Goal: Task Accomplishment & Management: Manage account settings

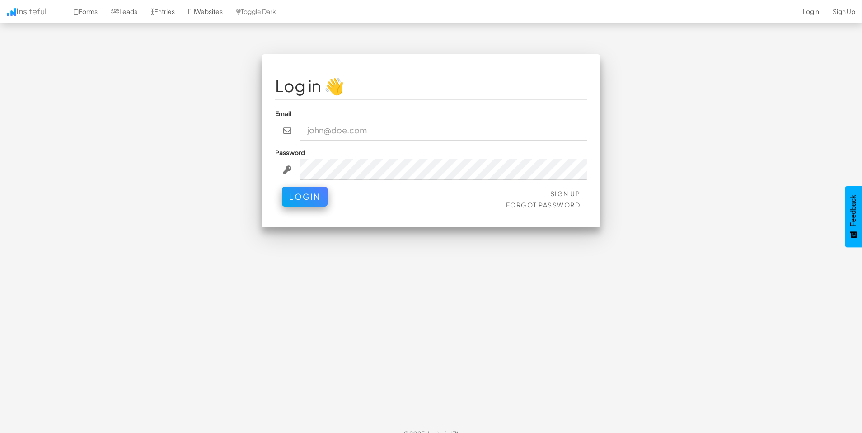
click at [469, 138] on input "email" at bounding box center [443, 130] width 287 height 21
click at [407, 130] on input "paolo@themediaengine.co" at bounding box center [443, 130] width 287 height 21
type input "[EMAIL_ADDRESS][DOMAIN_NAME]"
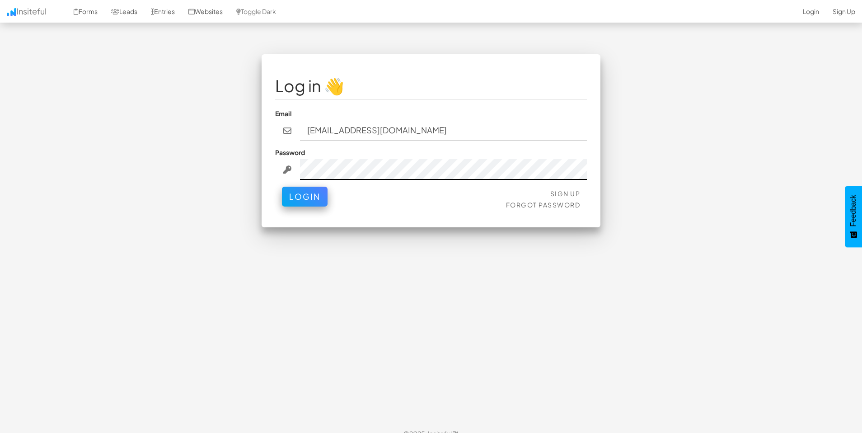
click at [282, 187] on button "Login" at bounding box center [305, 197] width 46 height 20
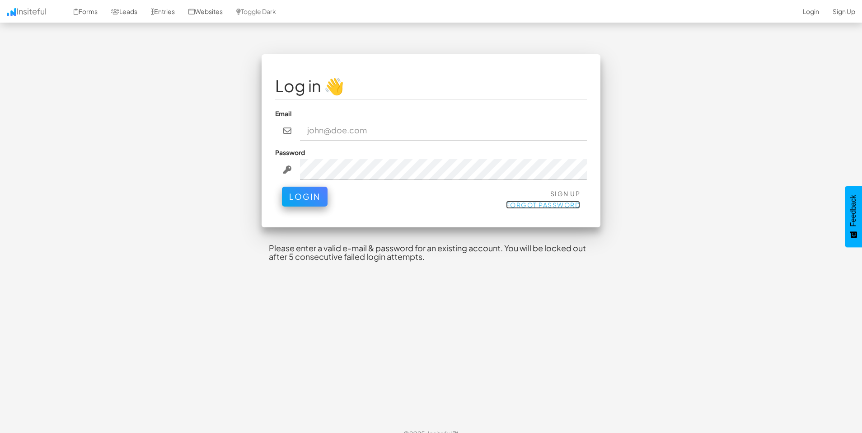
click at [511, 203] on link "Forgot Password" at bounding box center [543, 205] width 75 height 8
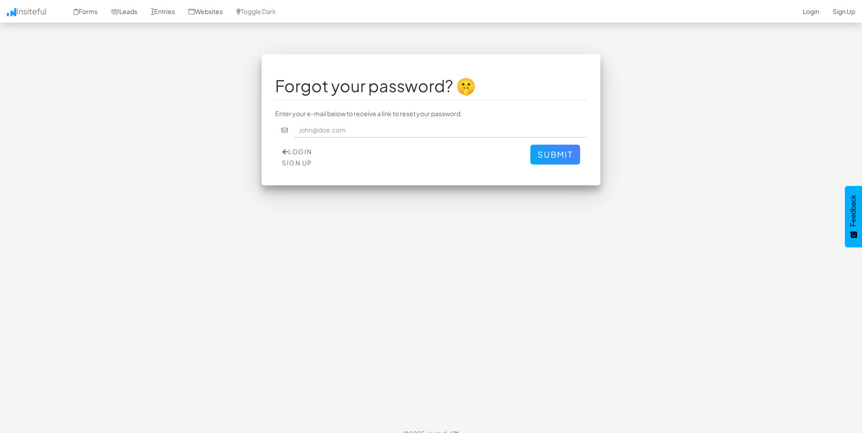
click at [451, 127] on input "text" at bounding box center [440, 129] width 293 height 15
type input "aman@themediaengine.co"
click at [551, 156] on button "Submit" at bounding box center [555, 155] width 50 height 20
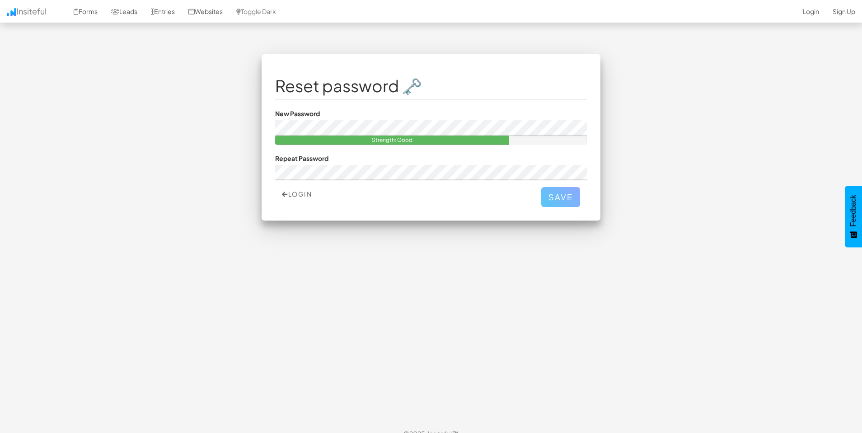
click at [540, 187] on div "Login Save" at bounding box center [431, 197] width 312 height 20
click at [546, 193] on button "Save" at bounding box center [560, 195] width 39 height 20
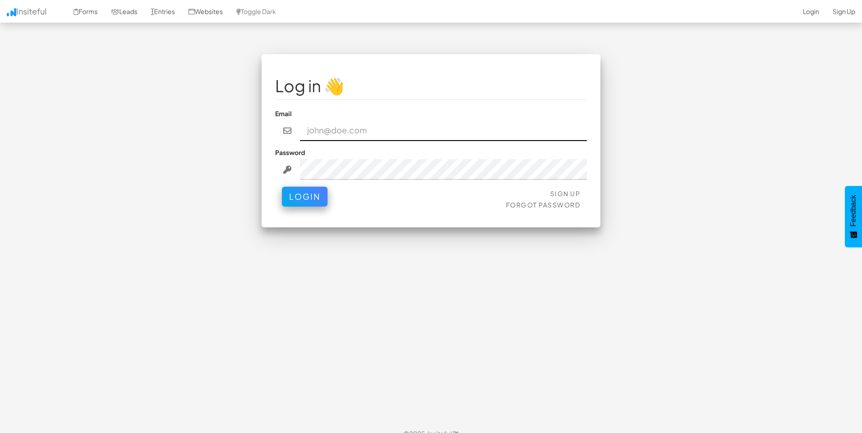
click at [342, 136] on input "email" at bounding box center [443, 130] width 287 height 21
click at [342, 126] on input "aman@" at bounding box center [443, 130] width 287 height 21
type input "[EMAIL_ADDRESS][DOMAIN_NAME]"
drag, startPoint x: 291, startPoint y: 217, endPoint x: 291, endPoint y: 212, distance: 5.4
click at [291, 216] on div "Log in 👋 Email [EMAIL_ADDRESS][DOMAIN_NAME] Password Sign Up Forgot Password Lo…" at bounding box center [431, 140] width 339 height 173
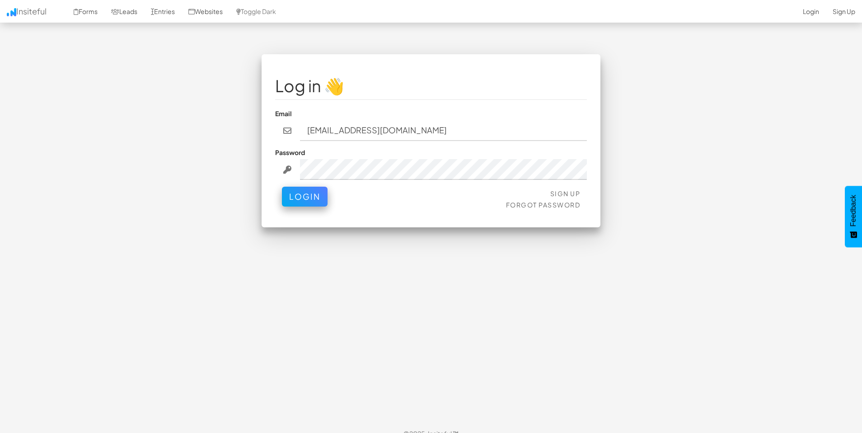
click at [291, 209] on div "Sign Up Forgot Password Login" at bounding box center [431, 200] width 312 height 27
click at [293, 204] on button "Login" at bounding box center [305, 194] width 46 height 20
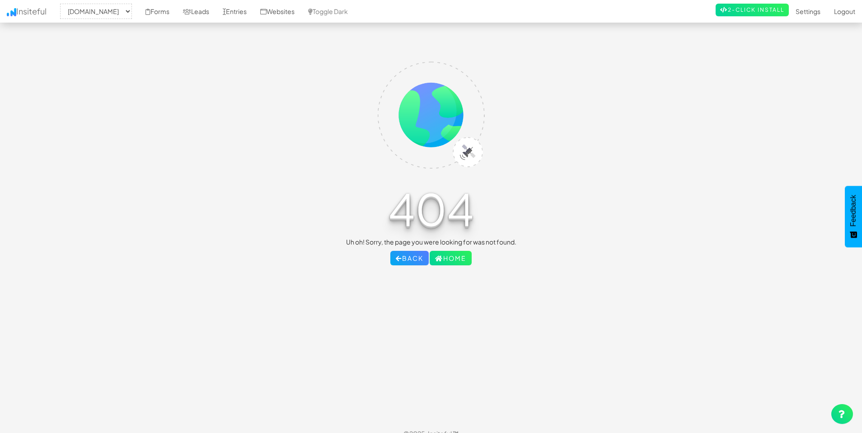
select select "2358"
click at [808, 9] on link "Settings" at bounding box center [808, 11] width 38 height 23
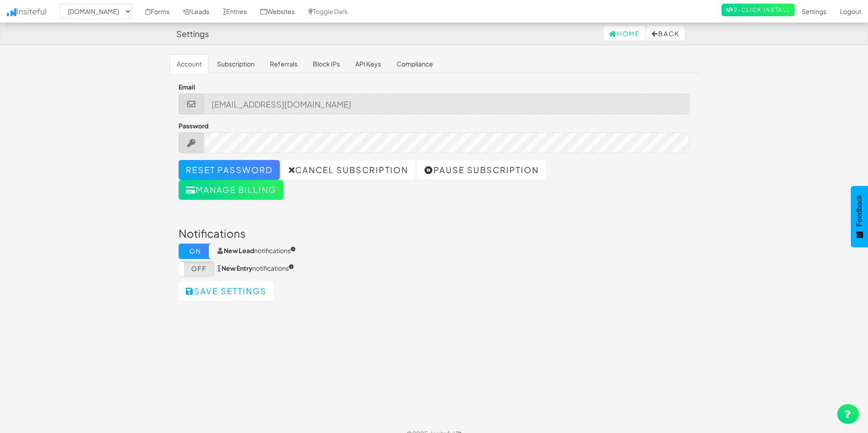
select select "2358"
click at [305, 166] on link "Cancel subscription" at bounding box center [346, 170] width 134 height 20
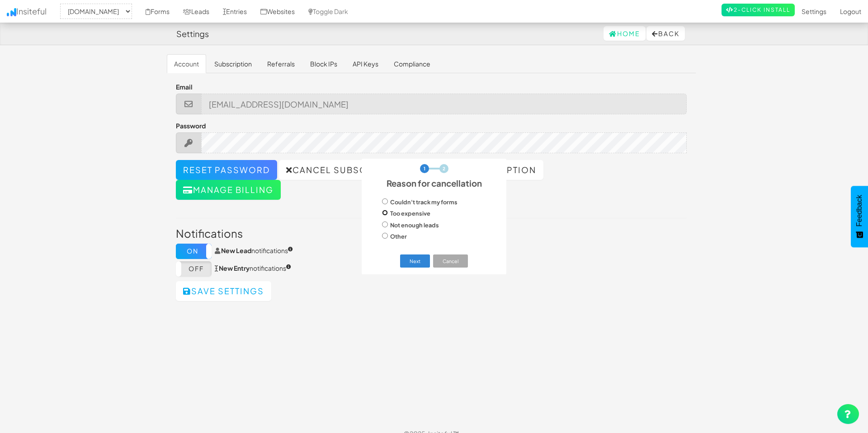
click at [384, 214] on input "Too expensive" at bounding box center [385, 213] width 6 height 6
radio input "true"
click at [422, 263] on button "Next" at bounding box center [415, 260] width 30 height 13
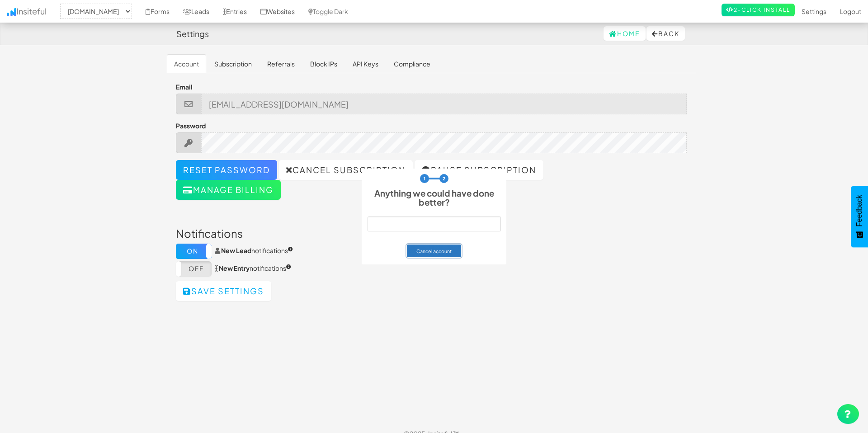
click at [426, 247] on button "Cancel account" at bounding box center [434, 250] width 55 height 13
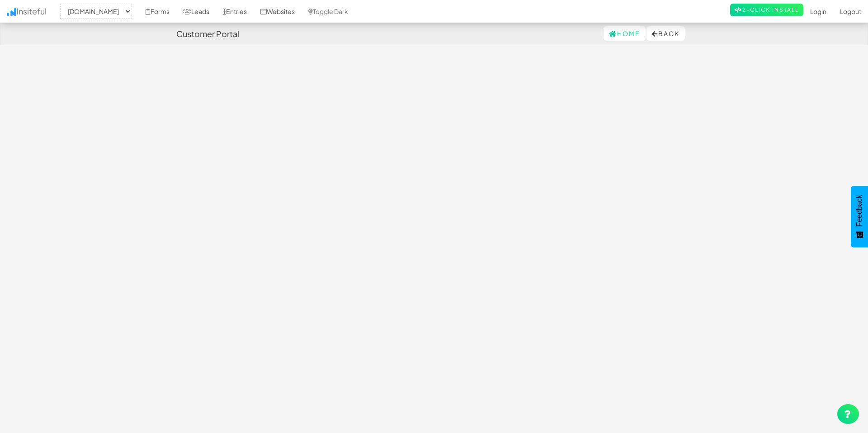
select select "2358"
